Goal: Information Seeking & Learning: Learn about a topic

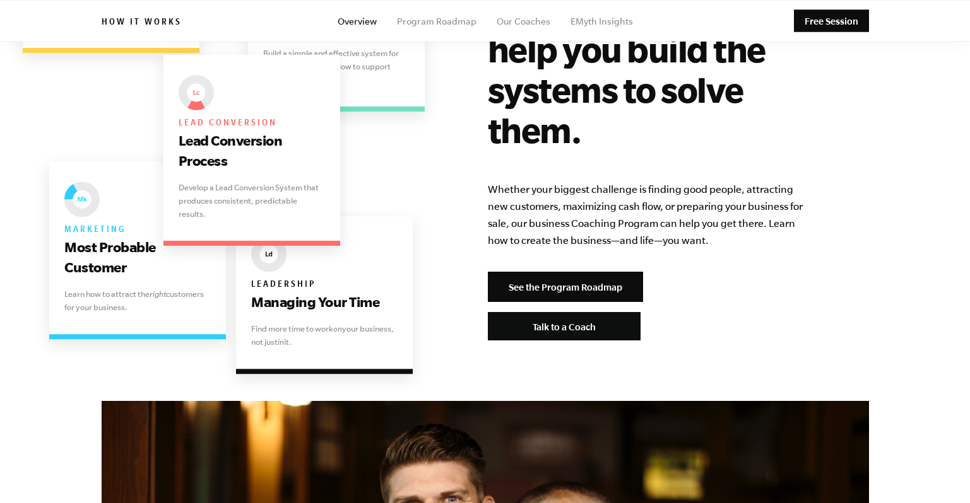
scroll to position [2593, 0]
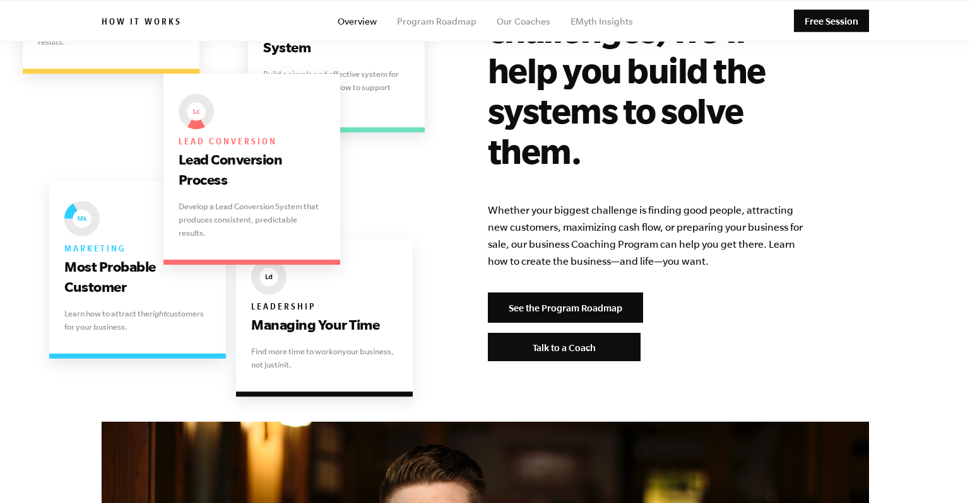
click at [165, 21] on h6 "How it works" at bounding box center [142, 23] width 80 height 13
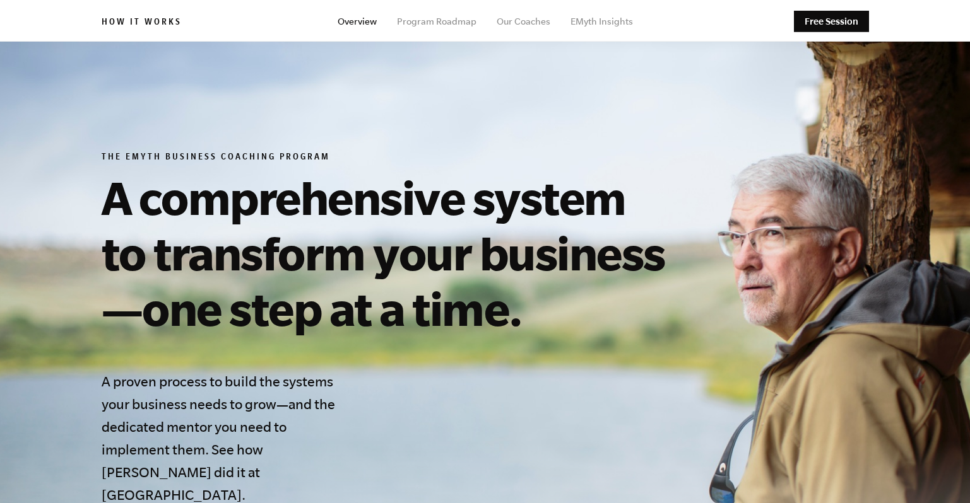
scroll to position [0, 0]
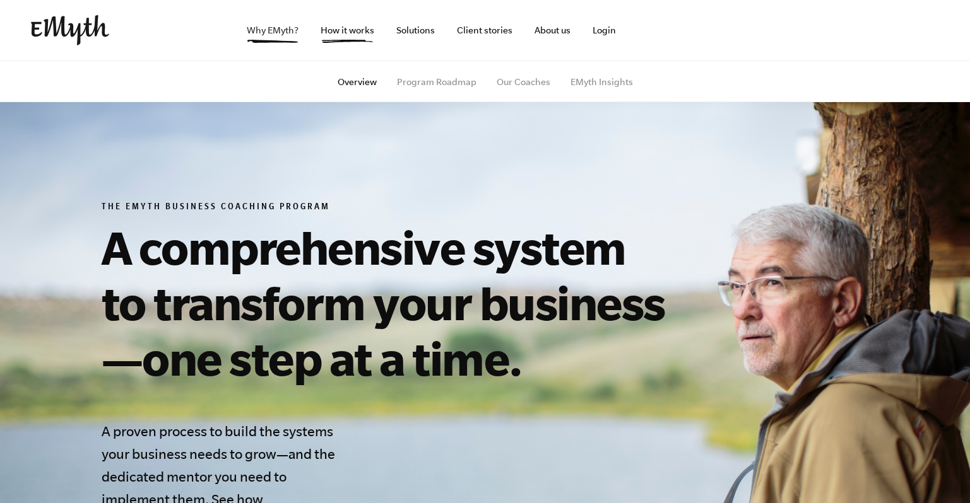
click at [248, 26] on link "Why EMyth?" at bounding box center [273, 30] width 72 height 61
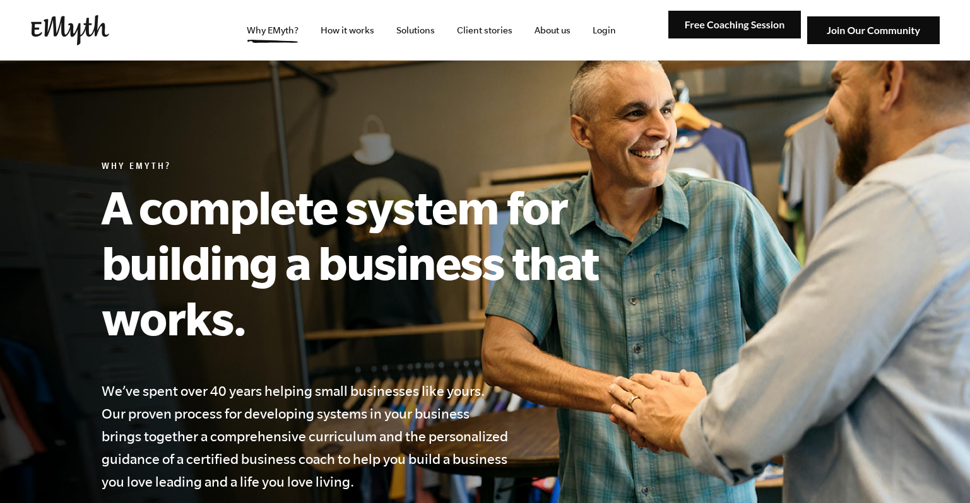
click at [64, 15] on img at bounding box center [70, 30] width 78 height 30
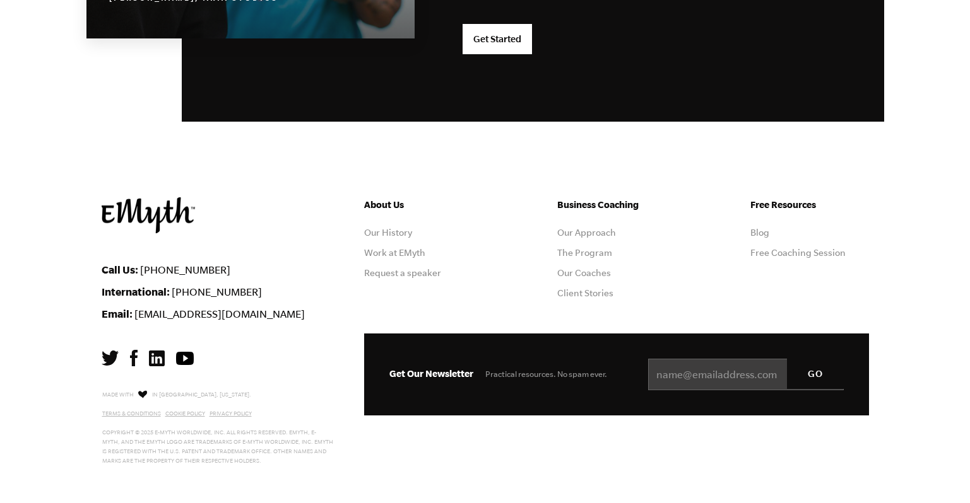
scroll to position [3386, 0]
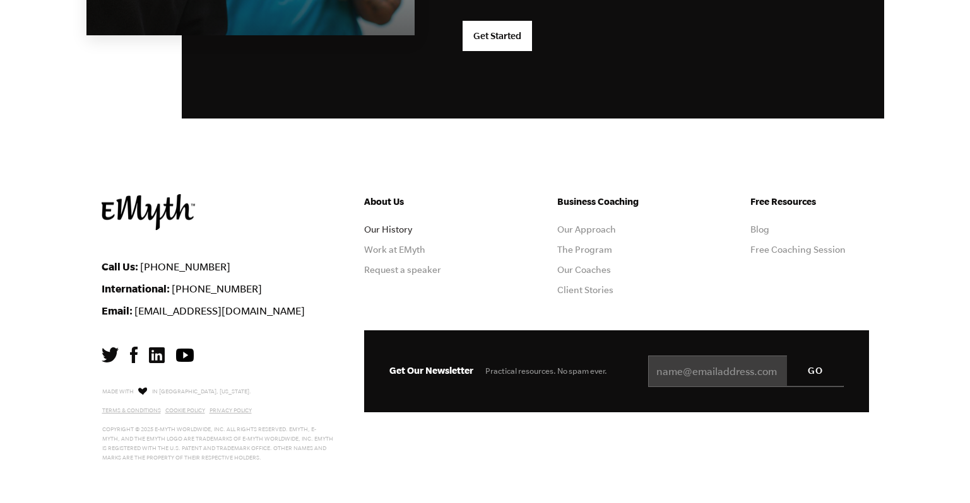
click at [384, 227] on link "Our History" at bounding box center [388, 230] width 48 height 10
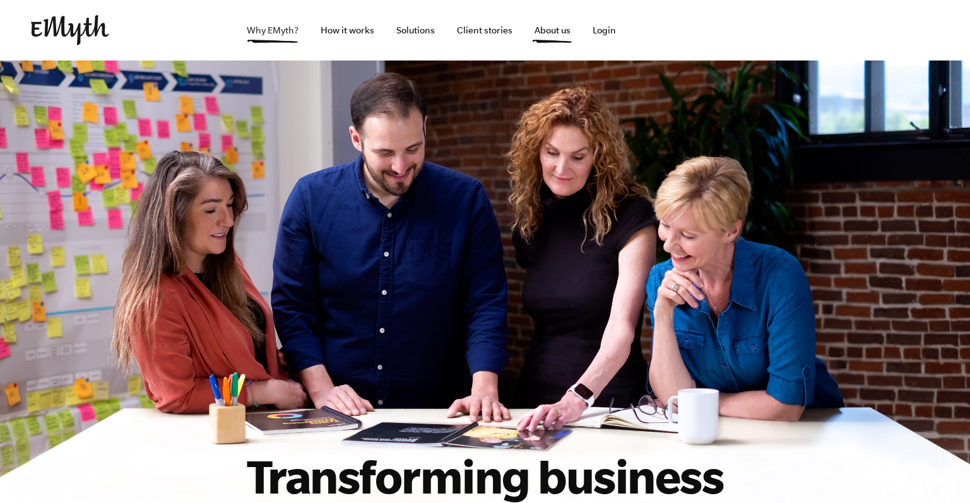
click at [275, 43] on link "Why EMyth?" at bounding box center [273, 30] width 72 height 61
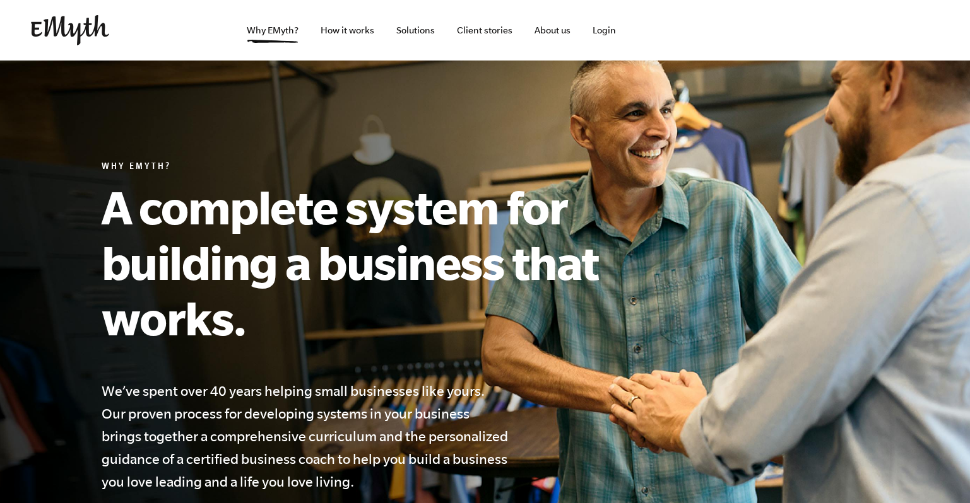
click at [505, 204] on h1 "A complete system for building a business that works." at bounding box center [379, 262] width 555 height 167
click at [407, 33] on link "Solutions" at bounding box center [415, 30] width 59 height 61
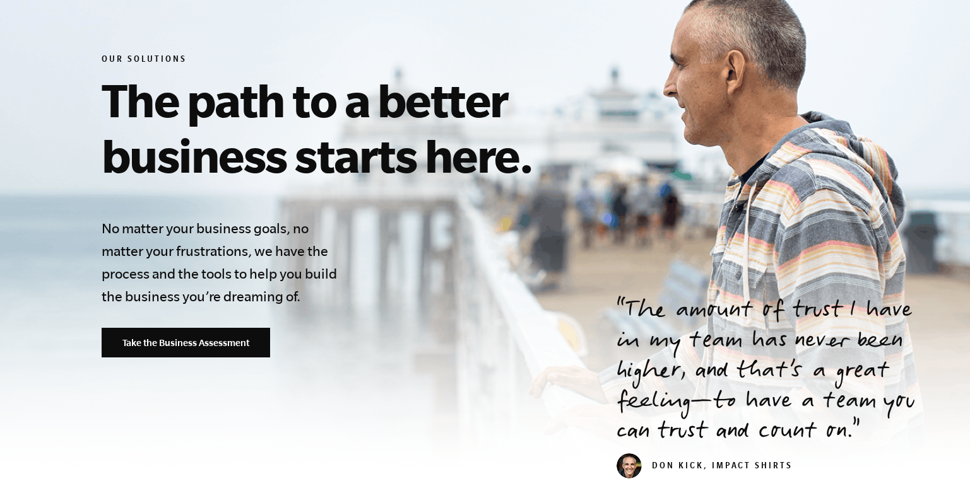
scroll to position [146, 0]
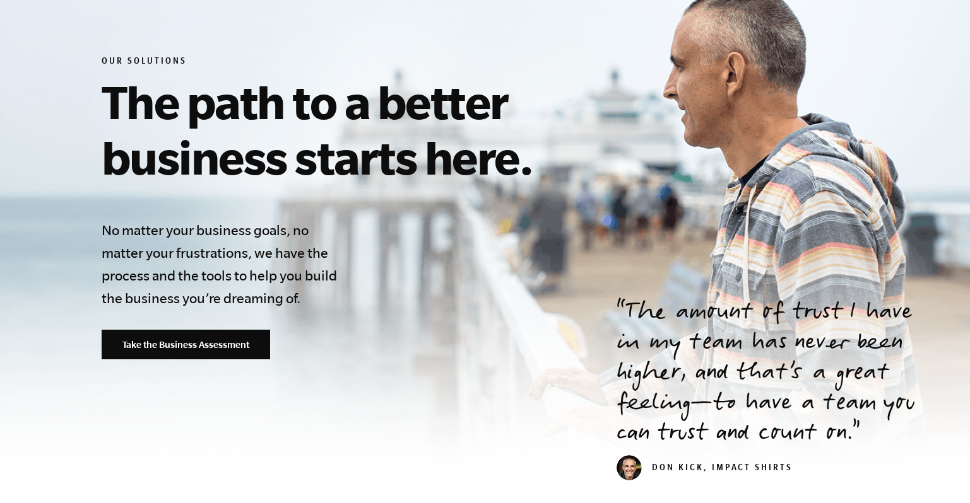
click at [498, 128] on h1 "The path to a better business starts here." at bounding box center [389, 129] width 575 height 111
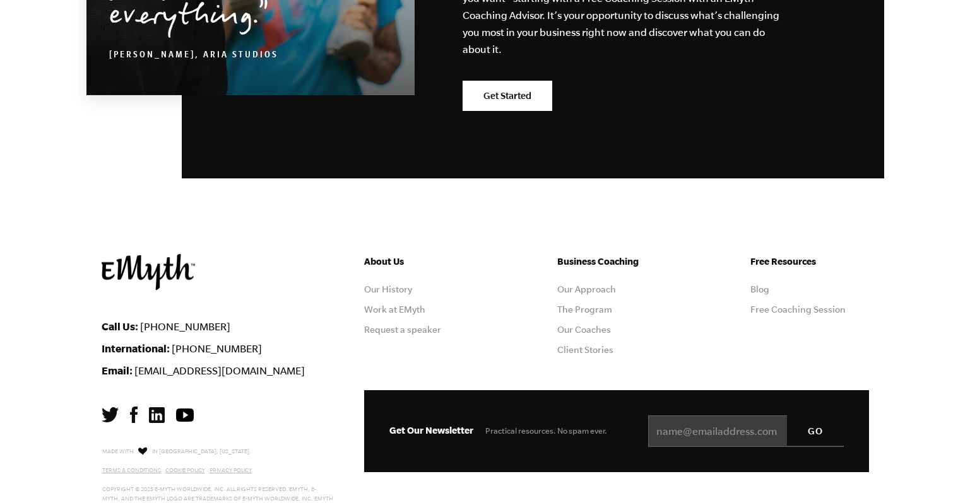
scroll to position [2307, 0]
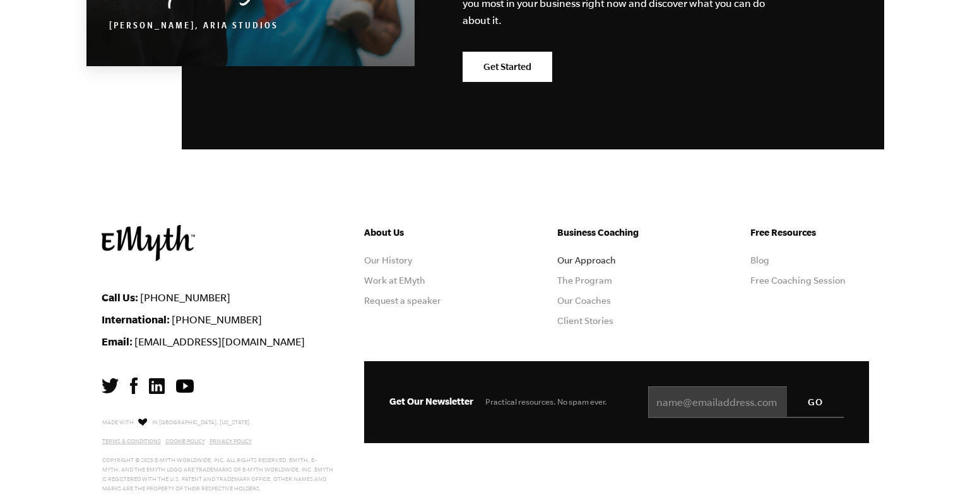
click at [596, 256] on link "Our Approach" at bounding box center [586, 261] width 59 height 10
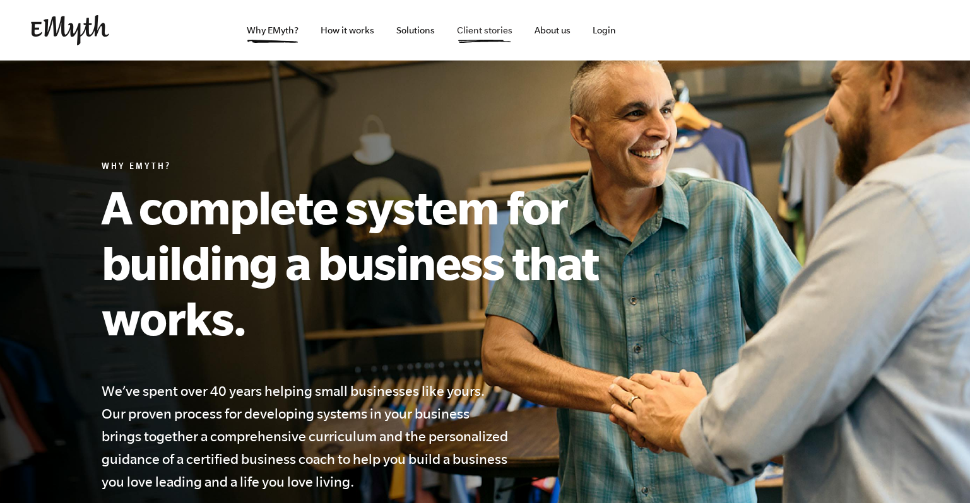
click at [481, 28] on link "Client stories" at bounding box center [485, 30] width 76 height 61
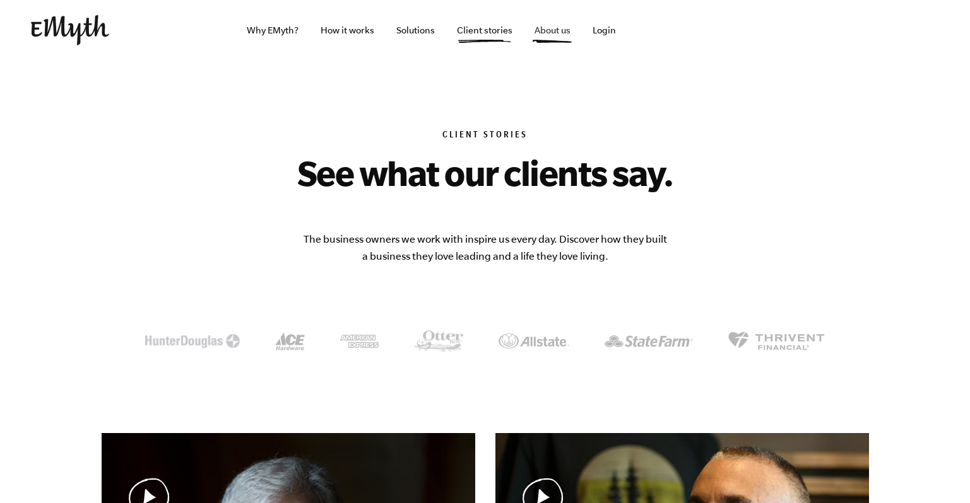
click at [566, 27] on link "About us" at bounding box center [552, 30] width 56 height 61
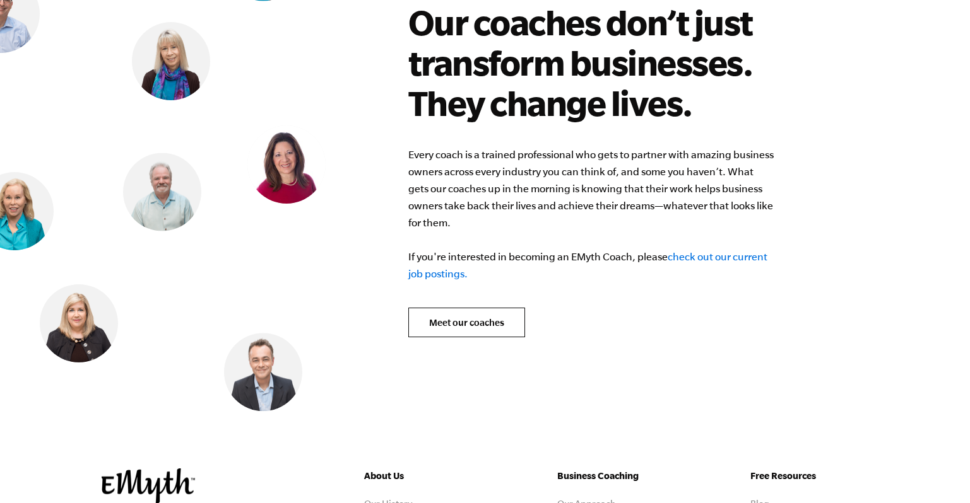
scroll to position [5210, 0]
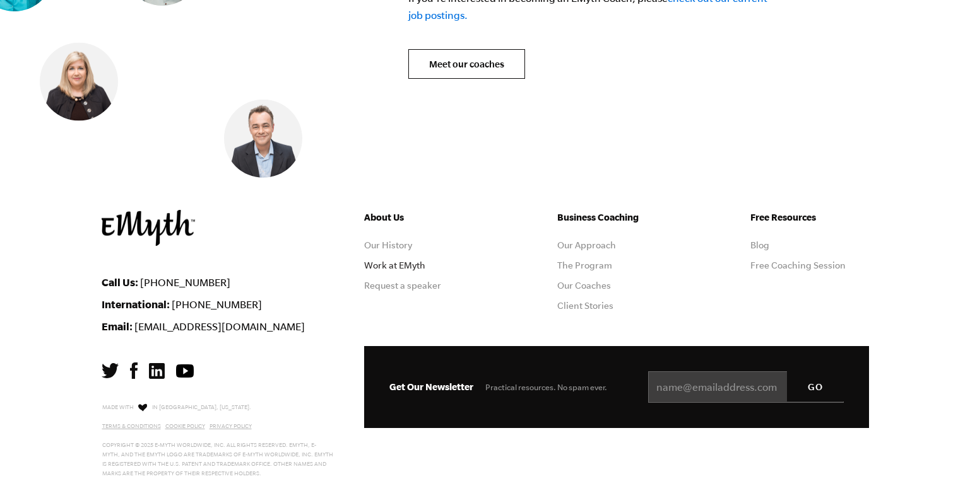
click at [399, 261] on link "Work at EMyth" at bounding box center [394, 266] width 61 height 10
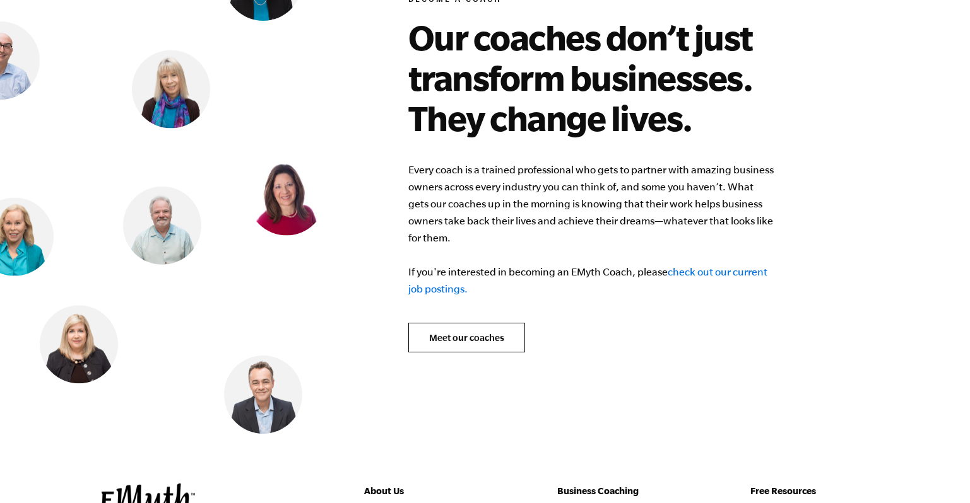
scroll to position [4938, 0]
